Goal: Transaction & Acquisition: Purchase product/service

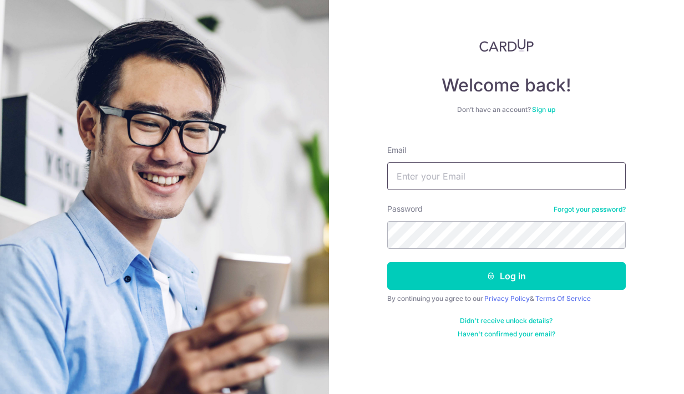
click at [509, 168] on input "Email" at bounding box center [506, 177] width 239 height 28
type input "dumbdumb12@gmail.com"
click at [506, 276] on button "Log in" at bounding box center [506, 276] width 239 height 28
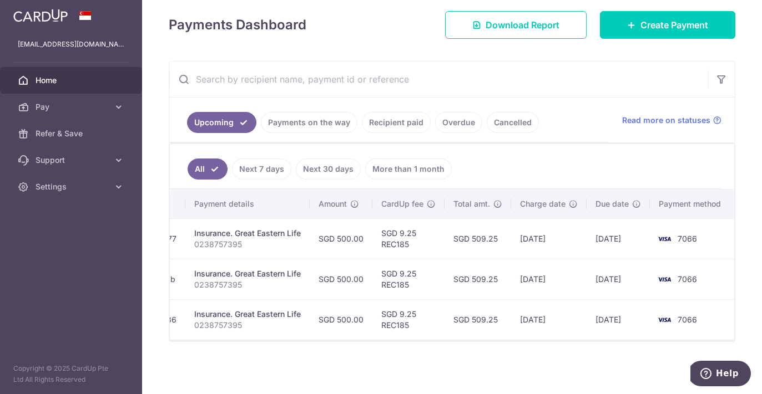
scroll to position [156, 0]
click at [640, 28] on span "Create Payment" at bounding box center [674, 24] width 68 height 13
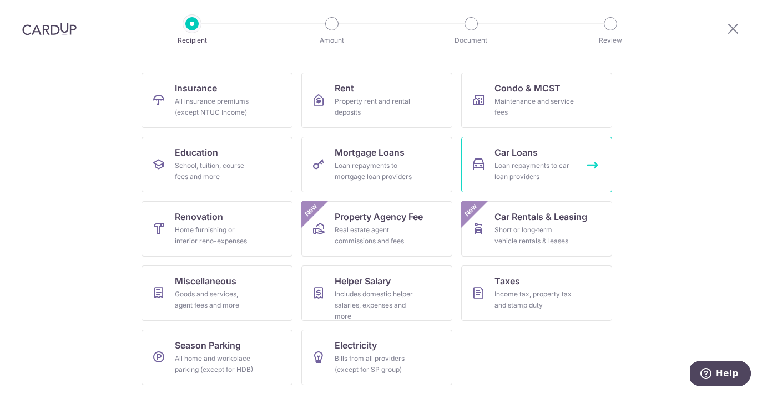
scroll to position [102, 0]
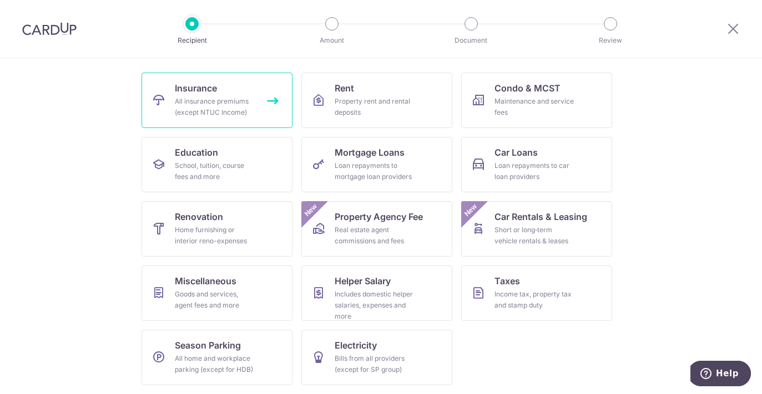
click at [231, 90] on link "Insurance All insurance premiums (except NTUC Income)" at bounding box center [216, 100] width 151 height 55
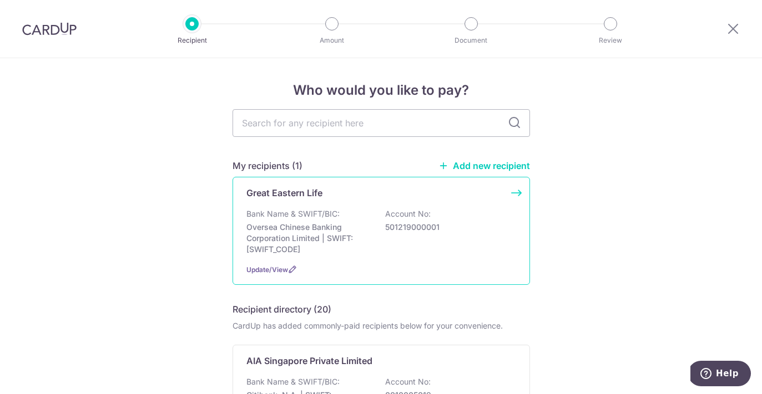
click at [290, 211] on p "Bank Name & SWIFT/BIC:" at bounding box center [292, 214] width 93 height 11
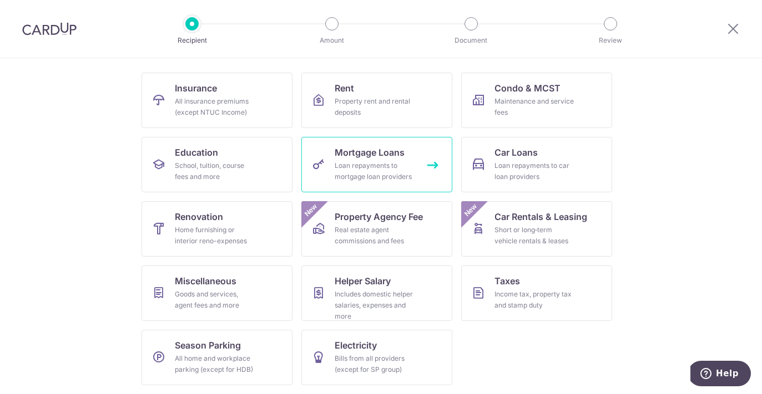
scroll to position [102, 0]
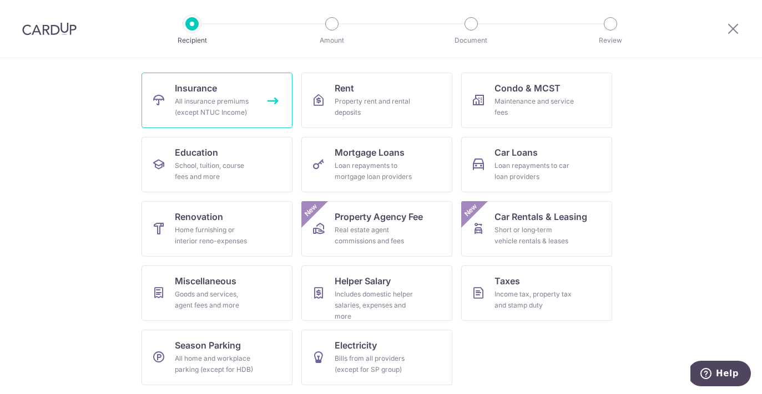
click at [235, 110] on div "All insurance premiums (except NTUC Income)" at bounding box center [215, 107] width 80 height 22
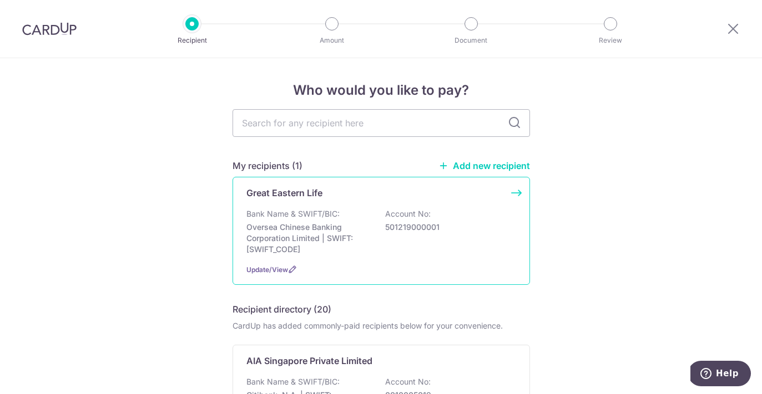
click at [266, 201] on div "Great Eastern Life Bank Name & SWIFT/BIC: Oversea Chinese Banking Corporation L…" at bounding box center [380, 231] width 297 height 108
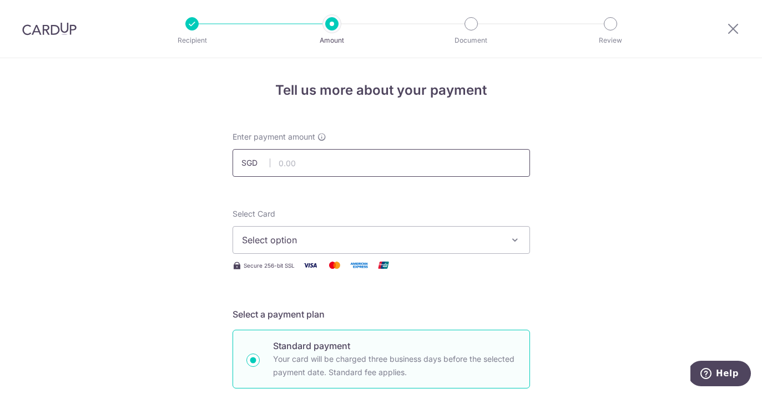
click at [285, 166] on input "text" at bounding box center [380, 163] width 297 height 28
type input "140.93"
click at [300, 245] on span "Select option" at bounding box center [371, 240] width 259 height 13
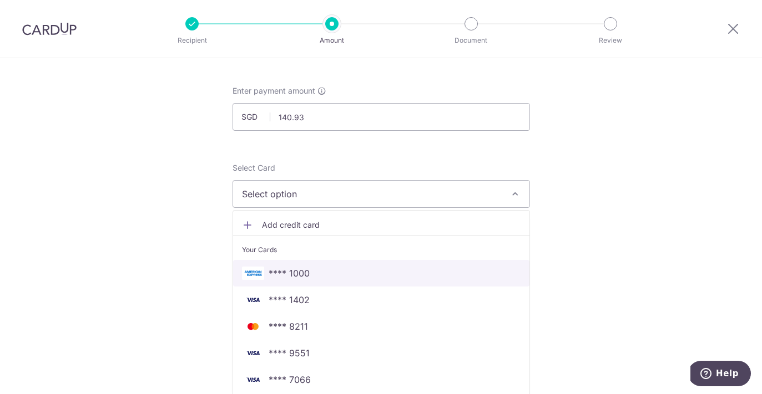
scroll to position [48, 0]
click at [294, 270] on span "**** 1000" at bounding box center [289, 271] width 41 height 13
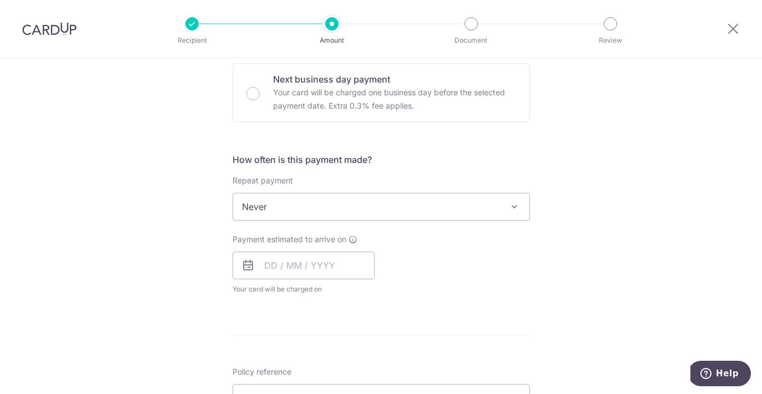
scroll to position [366, 0]
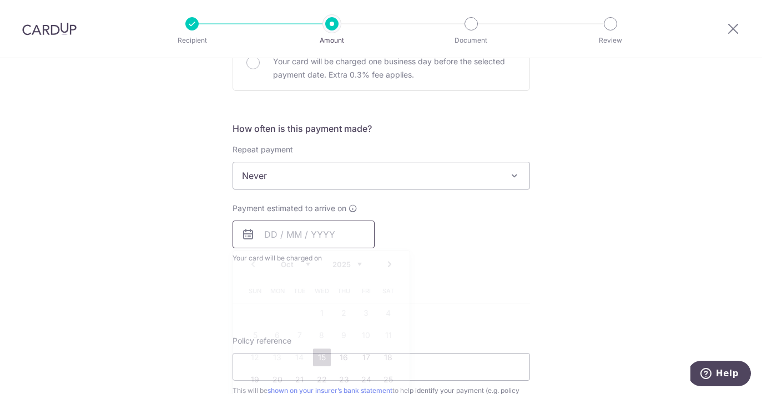
click at [260, 237] on input "text" at bounding box center [303, 235] width 142 height 28
click at [314, 360] on link "15" at bounding box center [322, 358] width 18 height 18
type input "[DATE]"
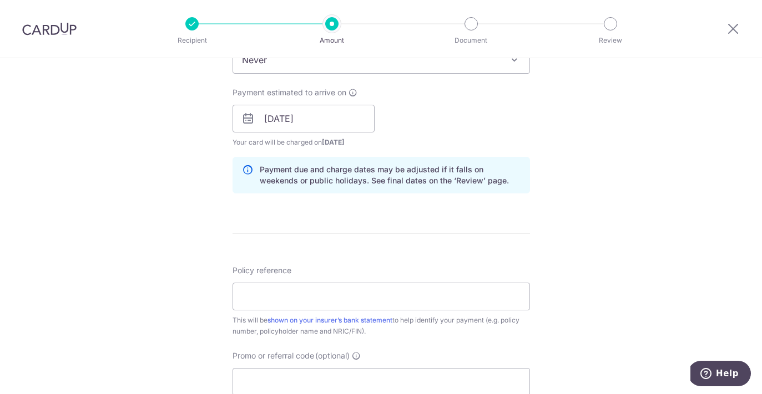
scroll to position [488, 0]
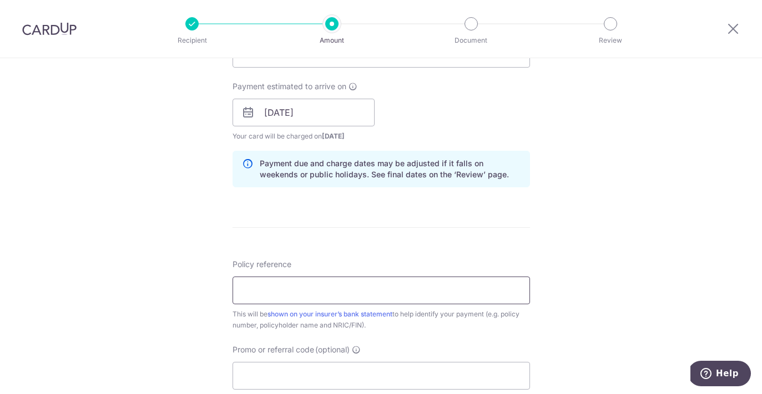
click at [300, 284] on input "Policy reference" at bounding box center [380, 291] width 297 height 28
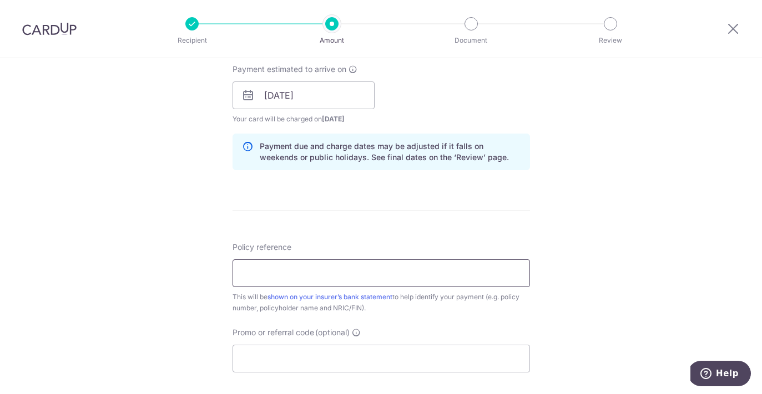
scroll to position [513, 0]
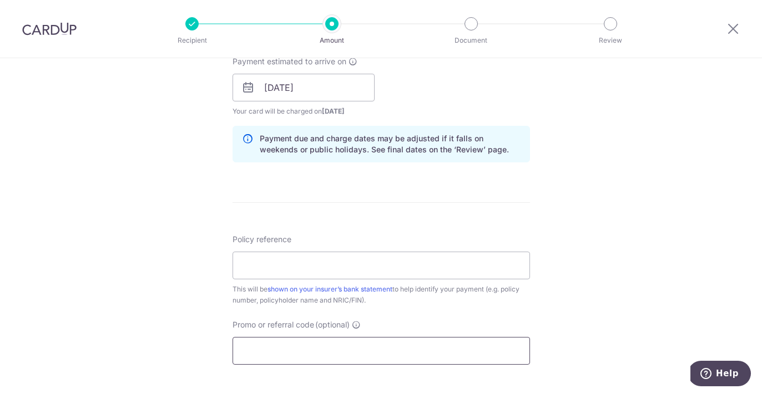
click at [291, 342] on input "Promo or referral code (optional)" at bounding box center [380, 351] width 297 height 28
paste input "25AMEX18"
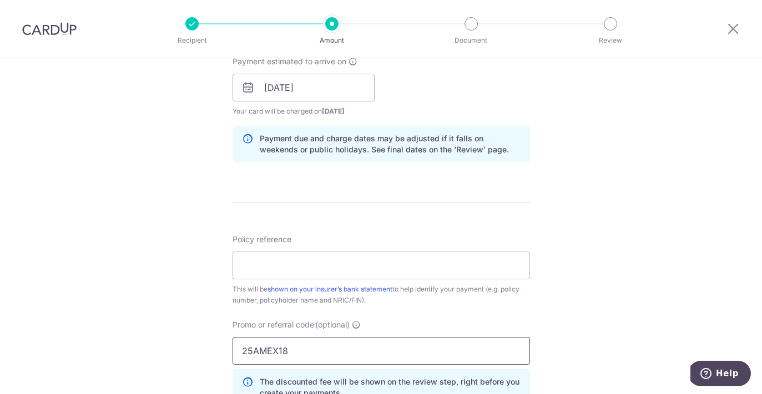
type input "25AMEX18"
click at [156, 324] on div "Tell us more about your payment Enter payment amount SGD 140.93 140.93 Select C…" at bounding box center [381, 95] width 762 height 1099
click at [259, 266] on input "Policy reference" at bounding box center [380, 266] width 297 height 28
type input "0086464664"
click at [559, 302] on div "Tell us more about your payment Enter payment amount SGD 140.93 140.93 Select C…" at bounding box center [381, 95] width 762 height 1099
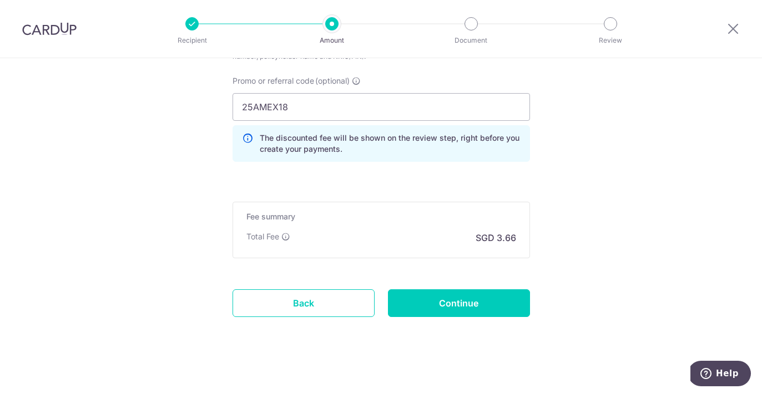
scroll to position [757, 0]
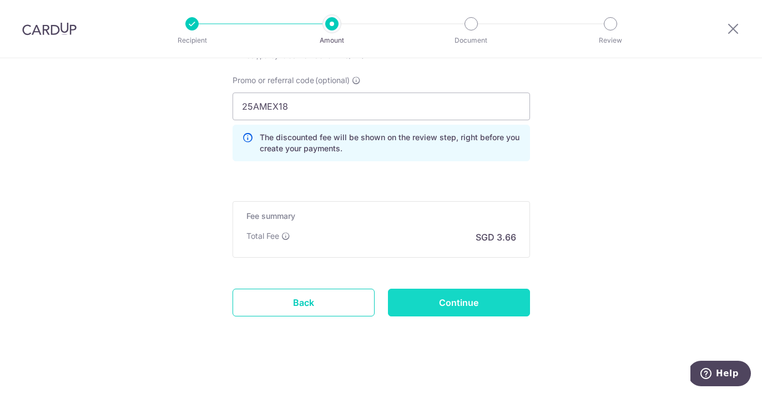
click at [514, 303] on input "Continue" at bounding box center [459, 303] width 142 height 28
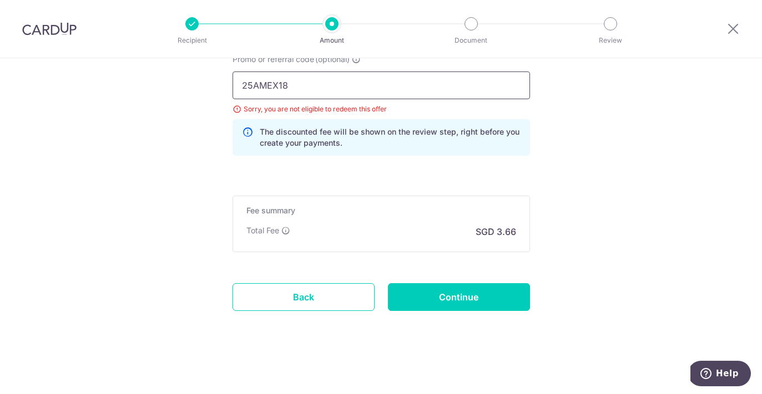
click at [338, 89] on input "25AMEX18" at bounding box center [380, 86] width 297 height 28
type input "25AMEX21"
click at [451, 298] on input "Continue" at bounding box center [459, 298] width 142 height 28
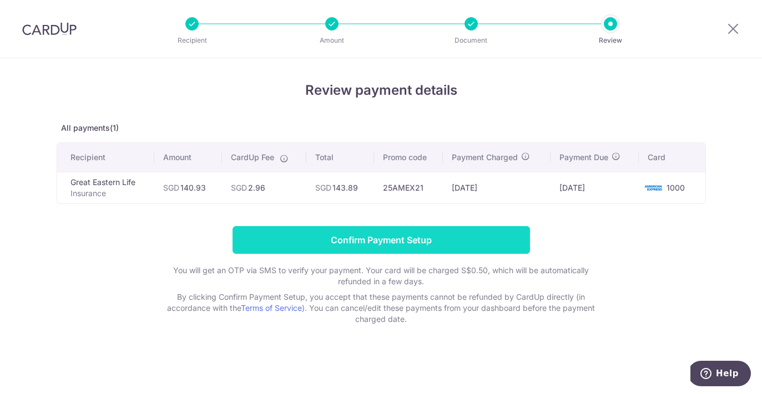
click at [421, 235] on input "Confirm Payment Setup" at bounding box center [380, 240] width 297 height 28
